Goal: Communication & Community: Ask a question

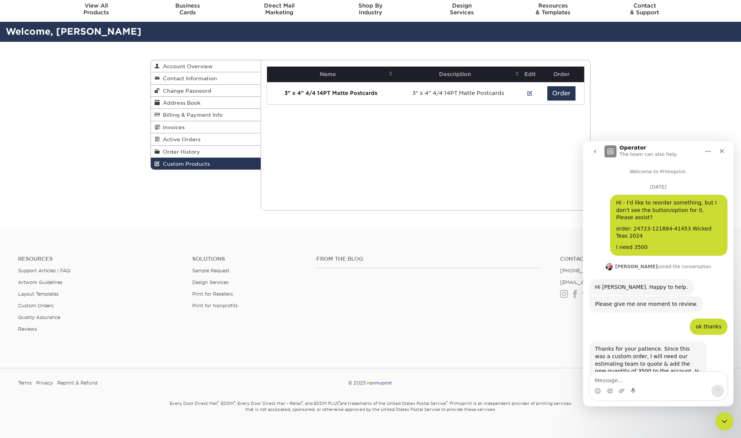
scroll to position [718, 0]
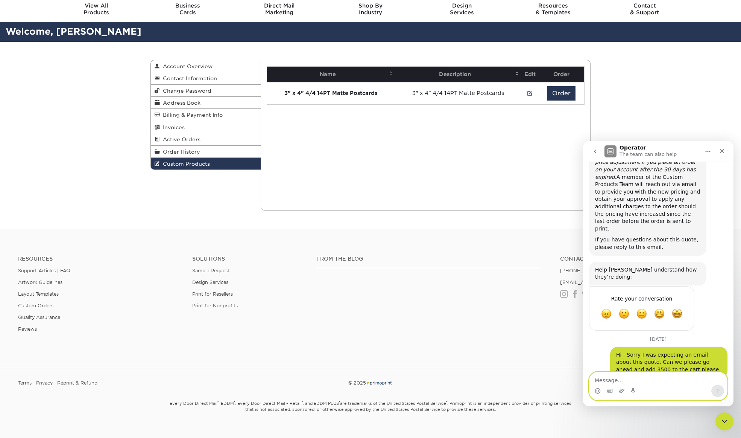
click at [672, 379] on textarea "Message…" at bounding box center [659, 378] width 138 height 13
click at [710, 81] on div "Custom Products Account Overview Contact Information Change Password Address Bo…" at bounding box center [370, 135] width 741 height 187
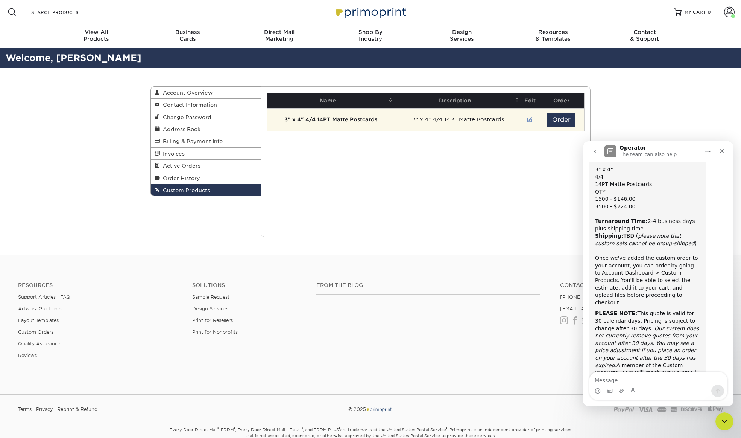
click at [529, 119] on link at bounding box center [530, 120] width 5 height 6
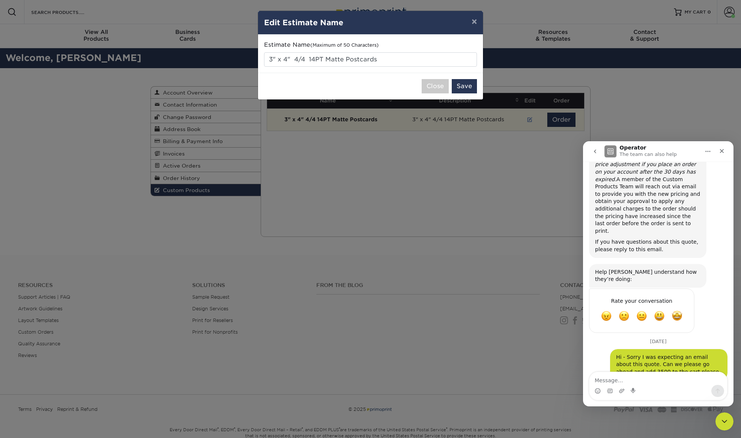
scroll to position [718, 0]
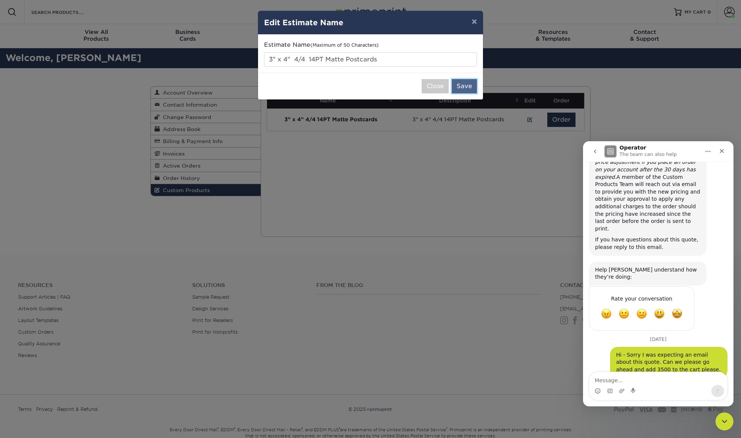
click at [462, 88] on button "Save" at bounding box center [464, 86] width 25 height 14
click at [477, 22] on button "×" at bounding box center [474, 21] width 17 height 21
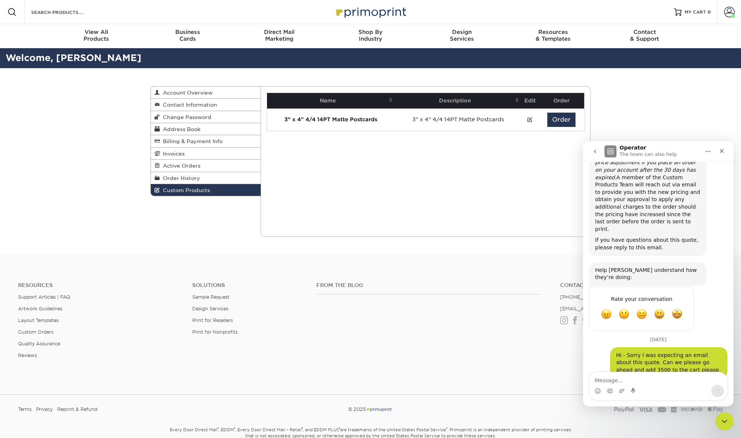
scroll to position [718, 0]
click at [636, 379] on textarea "Message…" at bounding box center [659, 378] width 138 height 13
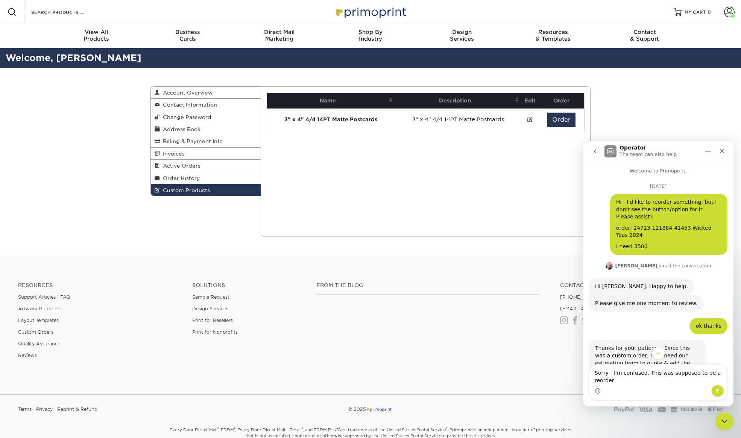
scroll to position [0, 0]
drag, startPoint x: 617, startPoint y: 228, endPoint x: 640, endPoint y: 237, distance: 25.1
click at [640, 237] on div "order: 24723-121884-41453 Wicked Teas 2024" at bounding box center [668, 232] width 105 height 15
copy div "order: 24723-121884-41453 Wicked Teas 2024"
click at [632, 385] on div "Intercom messenger" at bounding box center [659, 391] width 138 height 12
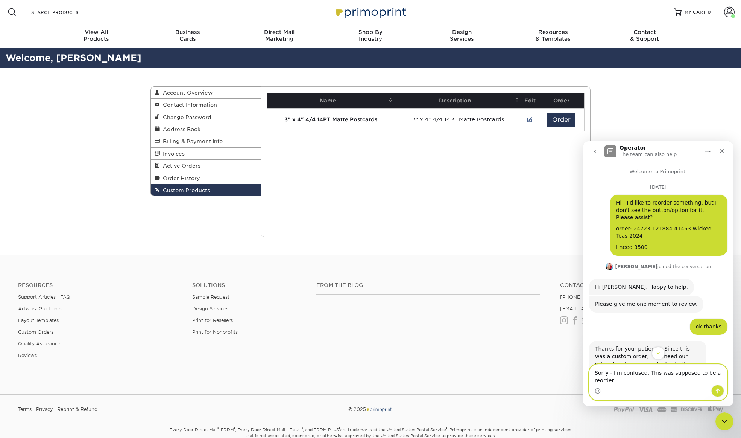
click at [668, 380] on textarea "Sorry - I'm confused. This was supposed to be a reorder" at bounding box center [659, 374] width 138 height 20
paste textarea "order: 24723-121884-41453 Wicked Teas 2024"
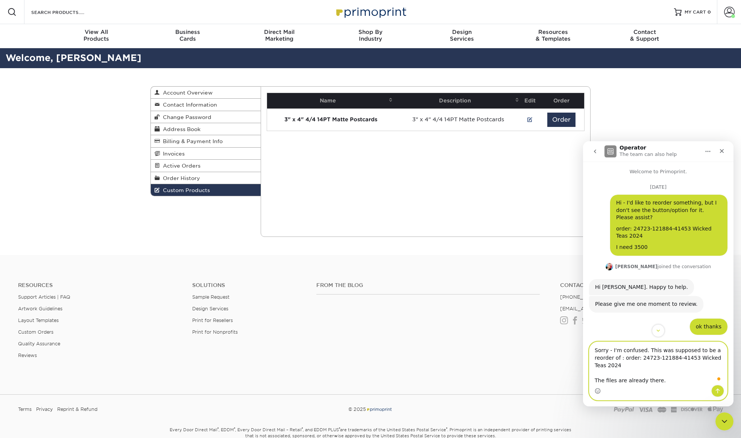
type textarea "Sorry - I'm confused. This was supposed to be a reorder of : order: 24723-12188…"
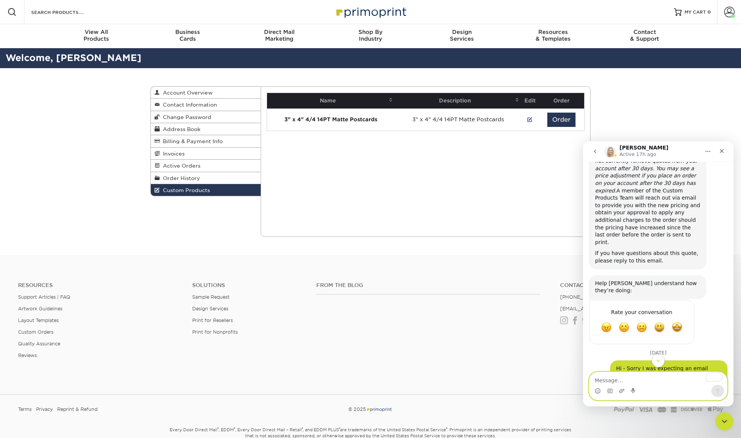
scroll to position [776, 0]
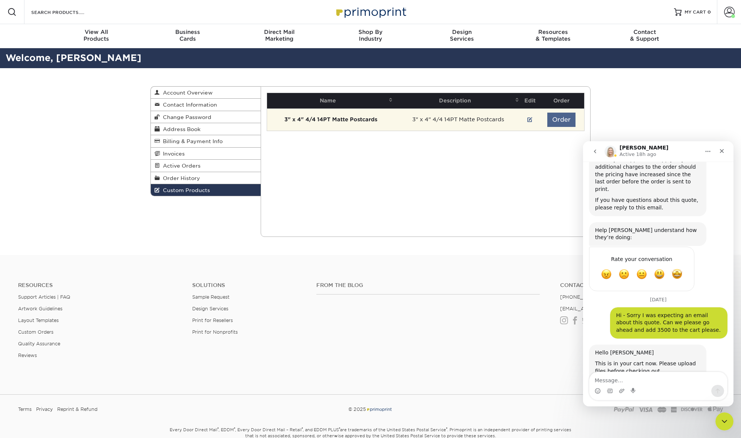
scroll to position [776, 0]
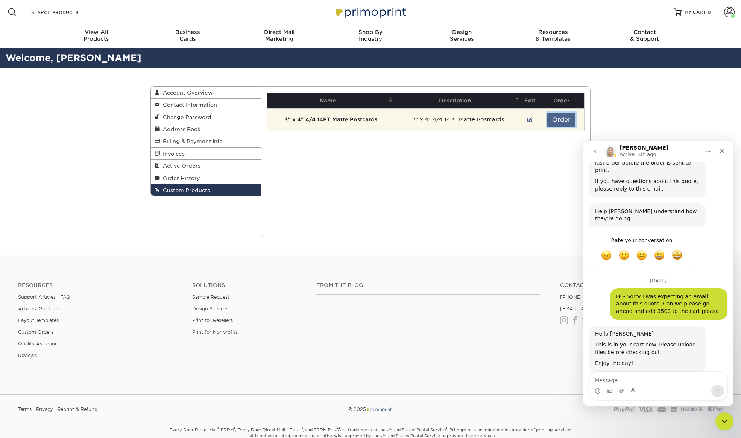
click at [558, 120] on button "Order" at bounding box center [562, 120] width 28 height 14
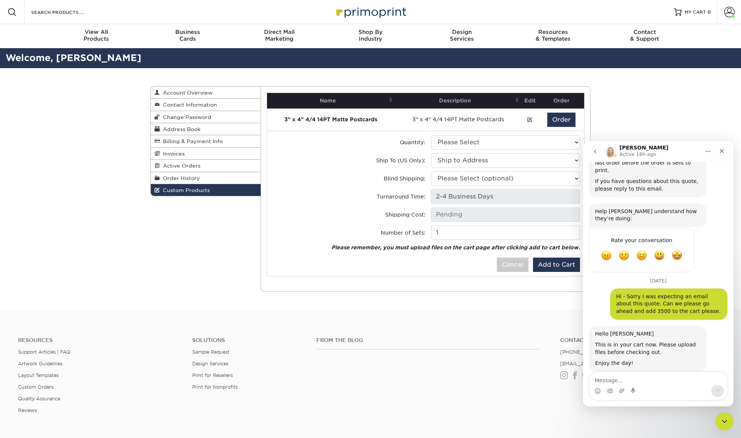
click at [406, 297] on div "Custom Products Account Overview Contact Information Change Password Address Bo…" at bounding box center [371, 189] width 452 height 242
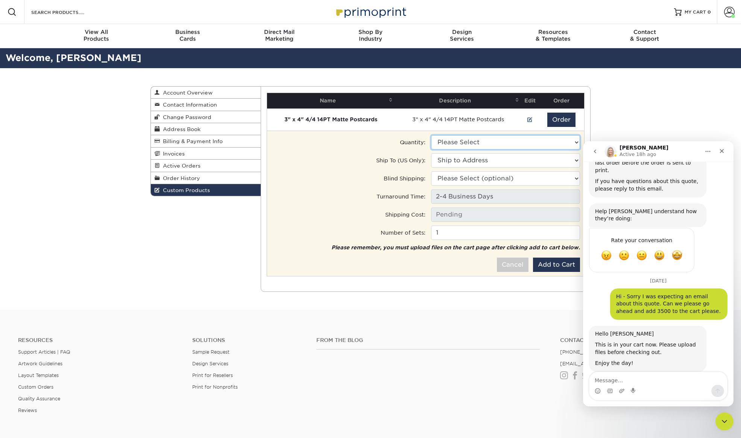
click at [493, 142] on select "Please Select 1500 - $135.50" at bounding box center [505, 142] width 149 height 14
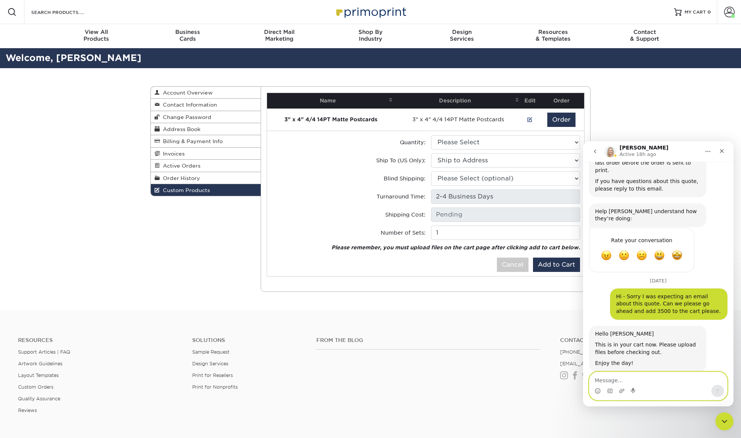
click at [621, 383] on textarea "Message…" at bounding box center [659, 378] width 138 height 13
type textarea "Also, the qty in my cart is for 1500, not 3500."
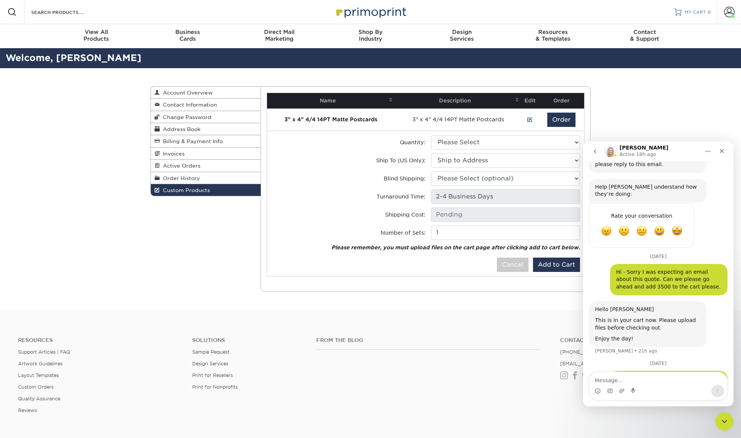
click at [684, 15] on link "MY CART 0" at bounding box center [692, 12] width 37 height 24
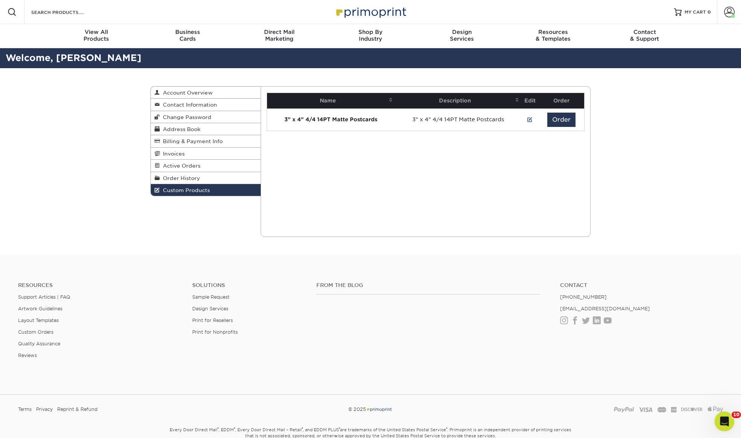
click at [723, 413] on div "Open Intercom Messenger" at bounding box center [723, 420] width 25 height 25
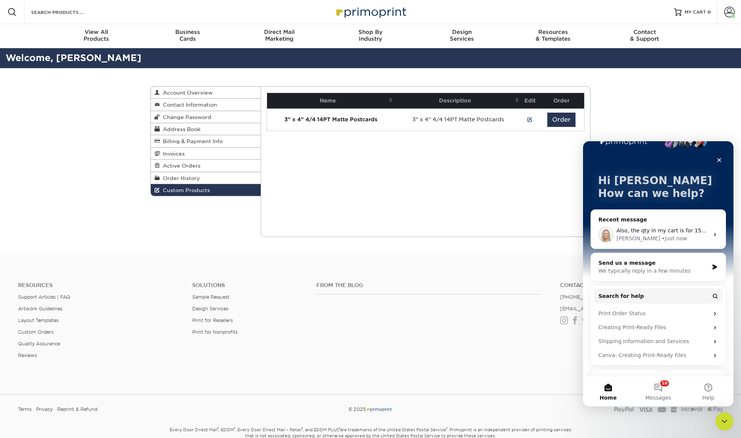
scroll to position [29, 0]
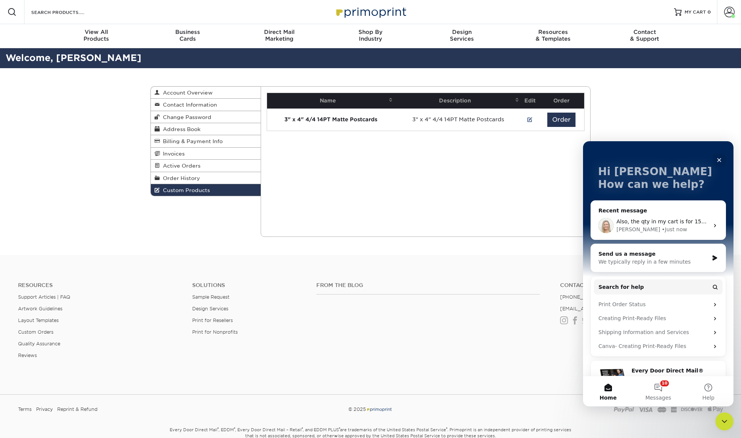
click at [668, 210] on div "Recent message" at bounding box center [659, 211] width 120 height 8
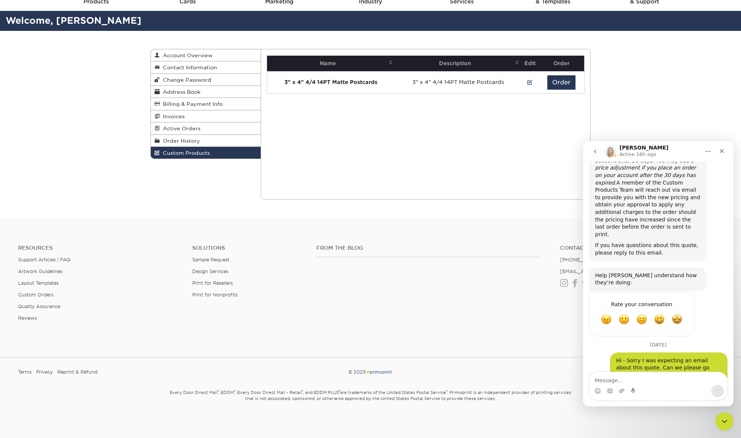
scroll to position [800, 0]
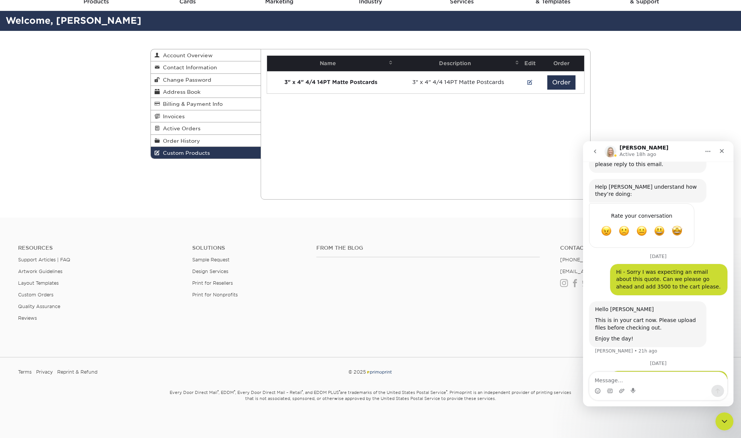
click at [666, 101] on div "Custom Products Account Overview Contact Information Change Password Address Bo…" at bounding box center [370, 124] width 741 height 187
